Goal: Task Accomplishment & Management: Use online tool/utility

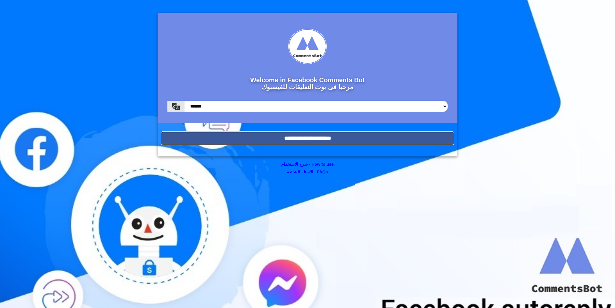
click at [252, 136] on input "**********" at bounding box center [307, 138] width 293 height 14
click at [238, 138] on input "**********" at bounding box center [307, 138] width 293 height 14
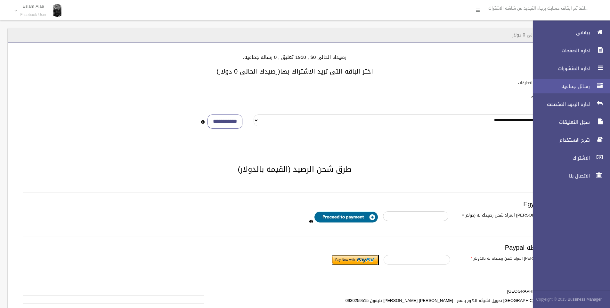
click at [587, 81] on link "رسائل جماعيه" at bounding box center [569, 86] width 82 height 14
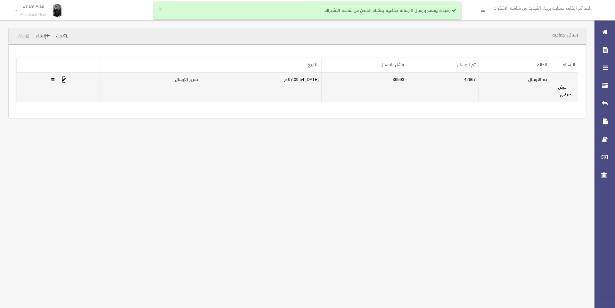
click at [62, 81] on span at bounding box center [64, 80] width 4 height 4
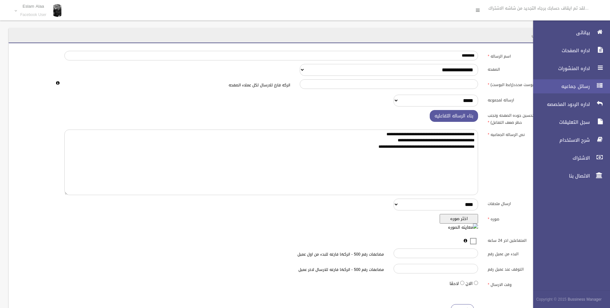
click at [591, 88] on span "رسائل جماعيه" at bounding box center [560, 86] width 64 height 6
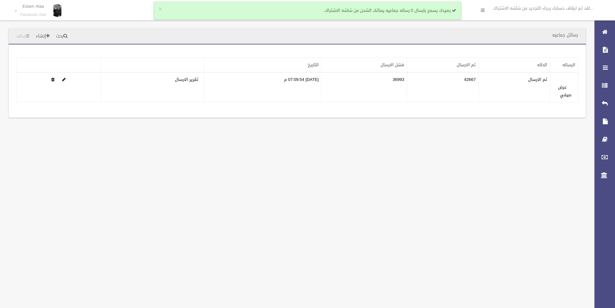
click at [496, 142] on div "رسائل جماعيه بحث إنشاء حذف تطبيق مسح البيانات" at bounding box center [307, 154] width 615 height 308
click at [403, 120] on div "رسائل جماعيه بحث إنشاء حذف تطبيق مسح البيانات" at bounding box center [297, 76] width 587 height 97
click at [410, 149] on div "رسائل جماعيه بحث إنشاء حذف تطبيق مسح البيانات" at bounding box center [307, 154] width 615 height 308
click at [25, 143] on div "رسائل جماعيه بحث إنشاء حذف تطبيق مسح البيانات" at bounding box center [307, 154] width 615 height 308
click at [160, 9] on button "×" at bounding box center [161, 9] width 4 height 6
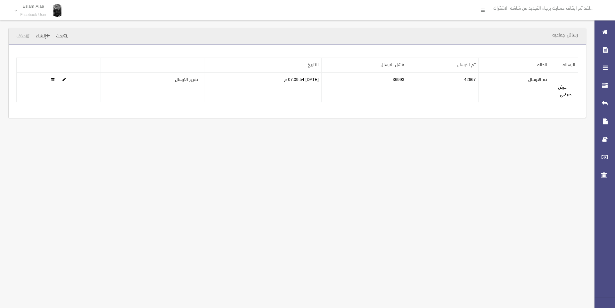
click at [123, 55] on div "تطبيق مسح البيانات الرساله الحاله تم الارسال فشل الارسال التاريخ" at bounding box center [297, 81] width 577 height 73
click at [473, 167] on div "رسائل جماعيه بحث إنشاء حذف تطبيق مسح البيانات" at bounding box center [307, 154] width 615 height 308
